Goal: Task Accomplishment & Management: Manage account settings

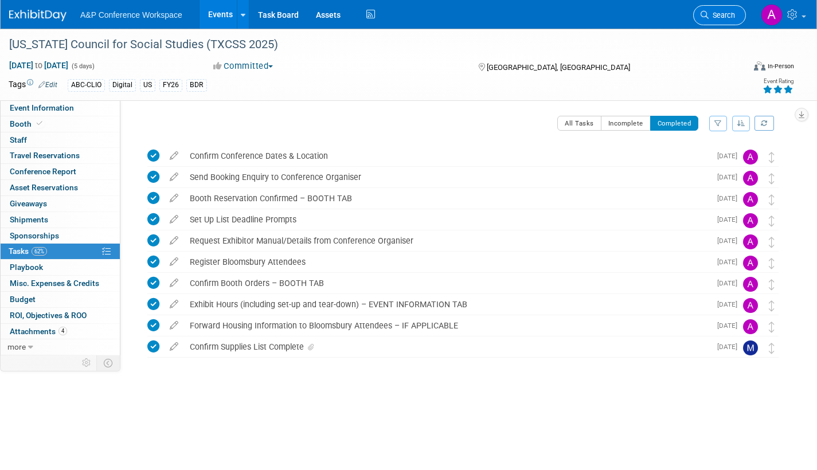
click at [716, 16] on span "Search" at bounding box center [722, 15] width 26 height 9
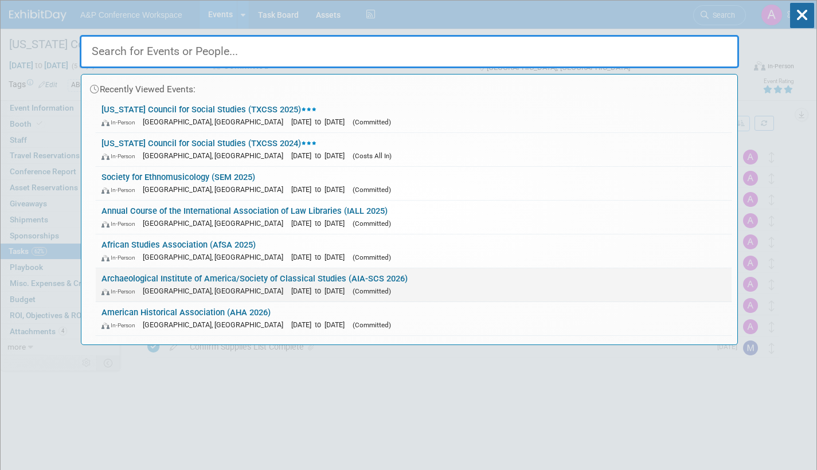
click at [381, 284] on link "Archaeological Institute of America/Society of Classical Studies (AIA-SCS 2026)…" at bounding box center [414, 284] width 636 height 33
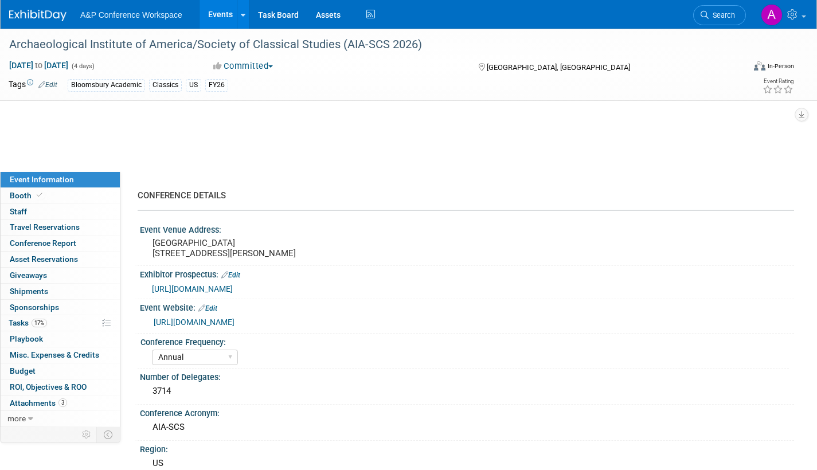
select select "Annual"
select select "Level 2"
select select "In-Person Booth"
select select "Classical Studies"
select select "Bloomsbury Academic"
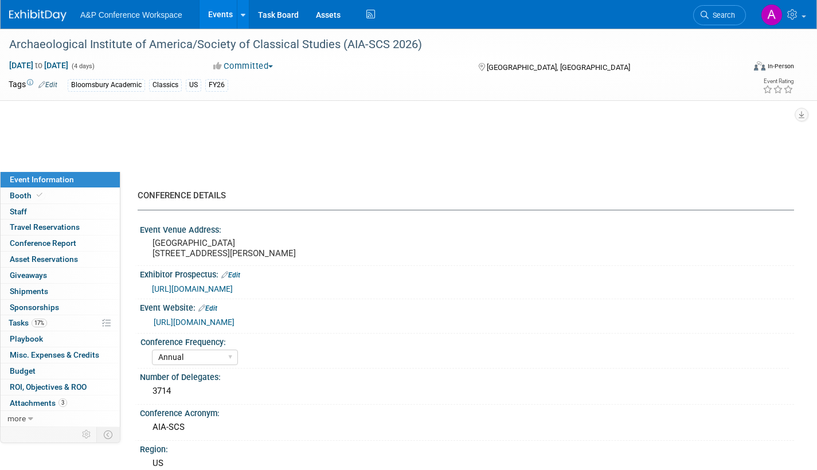
select select "[PERSON_NAME]"
select select "Networking/Commissioning"
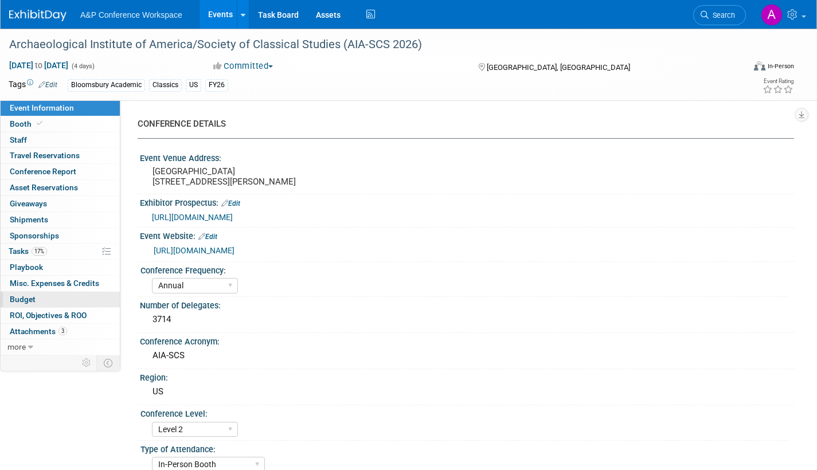
click at [23, 298] on span "Budget" at bounding box center [23, 299] width 26 height 9
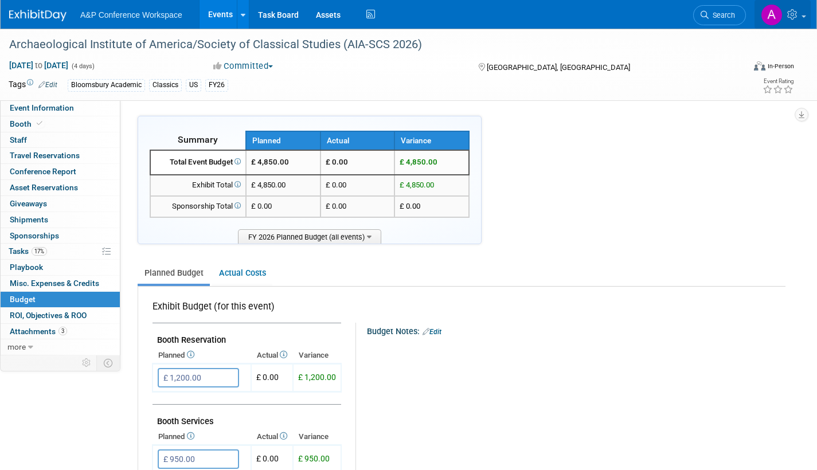
click at [807, 15] on link at bounding box center [782, 14] width 56 height 29
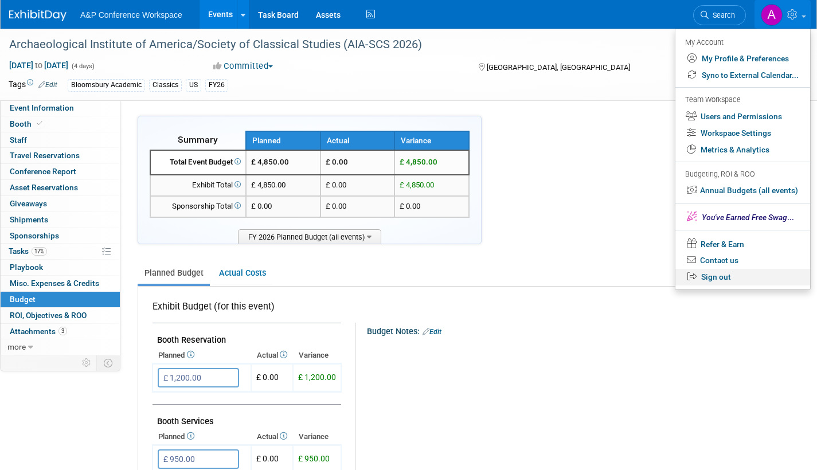
click at [729, 277] on link "Sign out" at bounding box center [742, 277] width 135 height 17
